Goal: Information Seeking & Learning: Learn about a topic

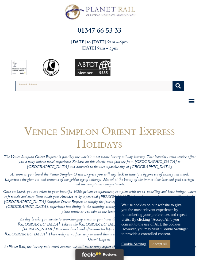
click at [166, 240] on link "Accept All" at bounding box center [159, 243] width 21 height 8
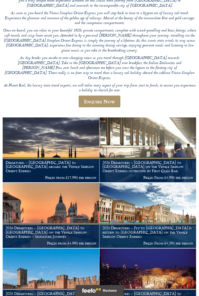
scroll to position [161, 0]
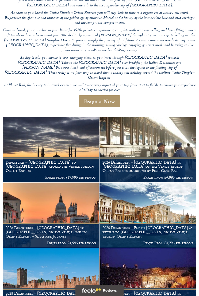
click at [72, 160] on h1 "Departures – [GEOGRAPHIC_DATA] to [GEOGRAPHIC_DATA] aboard the Venice Simplon O…" at bounding box center [51, 166] width 91 height 13
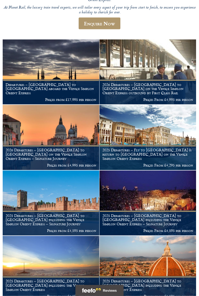
scroll to position [239, 0]
click at [145, 97] on p "Prices From £4,995 per person" at bounding box center [147, 99] width 91 height 4
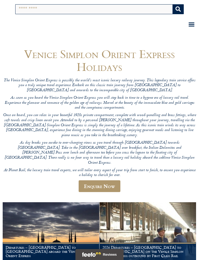
scroll to position [0, 0]
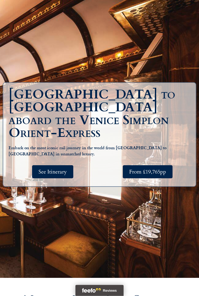
scroll to position [118, 0]
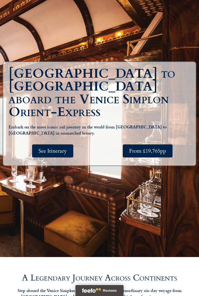
click at [61, 148] on span "See Itinerary" at bounding box center [52, 151] width 28 height 7
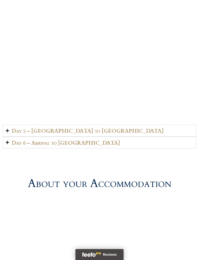
scroll to position [1761, 0]
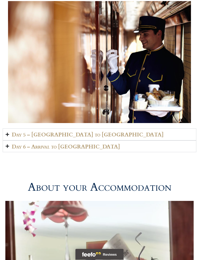
click at [76, 131] on h2 "Day 5 – Bulgaria to Istanbul" at bounding box center [88, 134] width 152 height 6
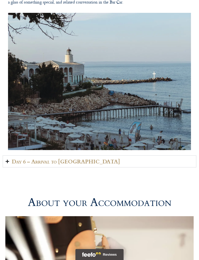
click at [67, 158] on h2 "Day 6 – Arrival to Turkey" at bounding box center [66, 161] width 108 height 6
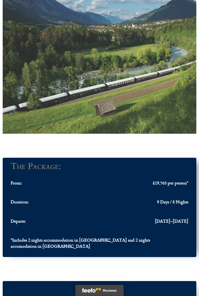
scroll to position [512, 0]
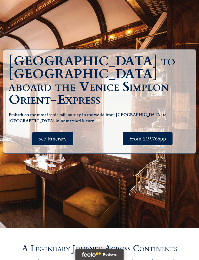
scroll to position [133, 0]
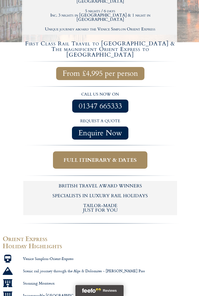
scroll to position [247, 0]
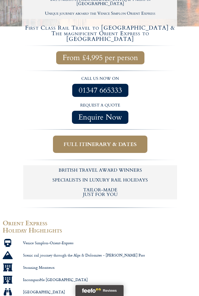
click at [61, 136] on link "Full itinerary & dates" at bounding box center [100, 144] width 94 height 17
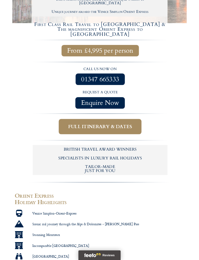
scroll to position [262, 0]
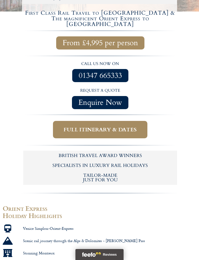
click at [120, 126] on span "Full itinerary & dates" at bounding box center [100, 129] width 73 height 7
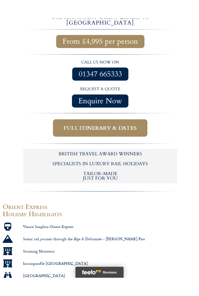
scroll to position [277, 0]
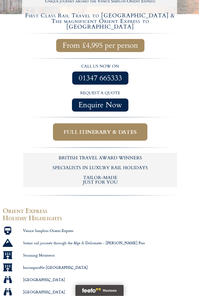
click at [131, 129] on span "Full itinerary & dates" at bounding box center [100, 132] width 73 height 7
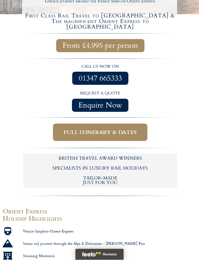
scroll to position [275, 0]
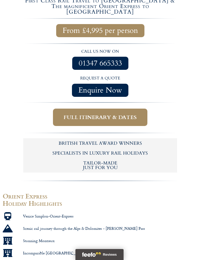
click at [108, 114] on span "Full itinerary & dates" at bounding box center [100, 117] width 73 height 7
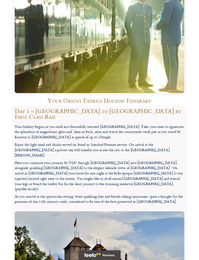
scroll to position [1524, 0]
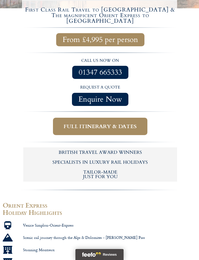
scroll to position [264, 0]
